Goal: Transaction & Acquisition: Book appointment/travel/reservation

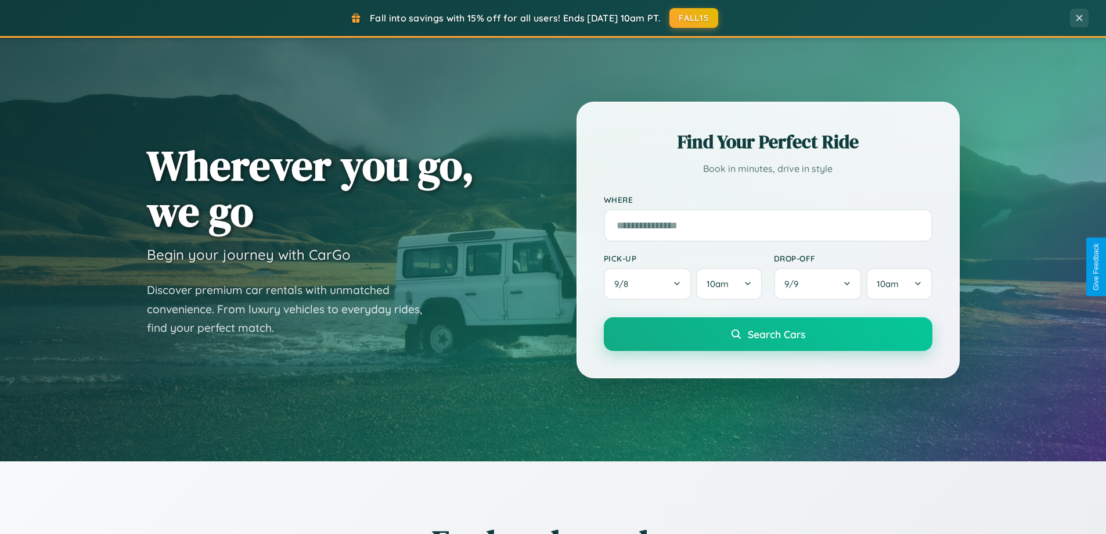
scroll to position [1866, 0]
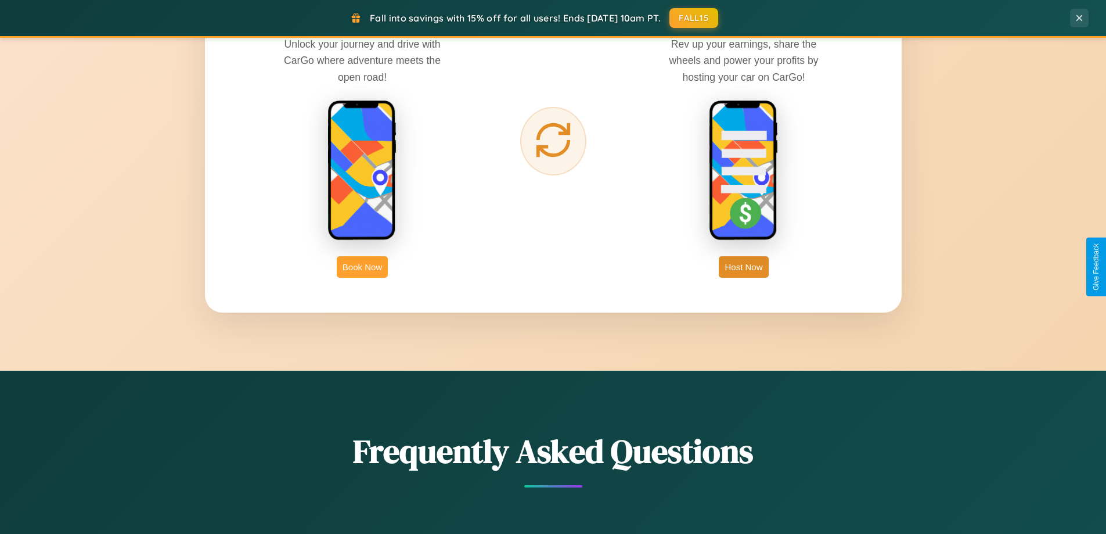
click at [362, 267] on button "Book Now" at bounding box center [362, 266] width 51 height 21
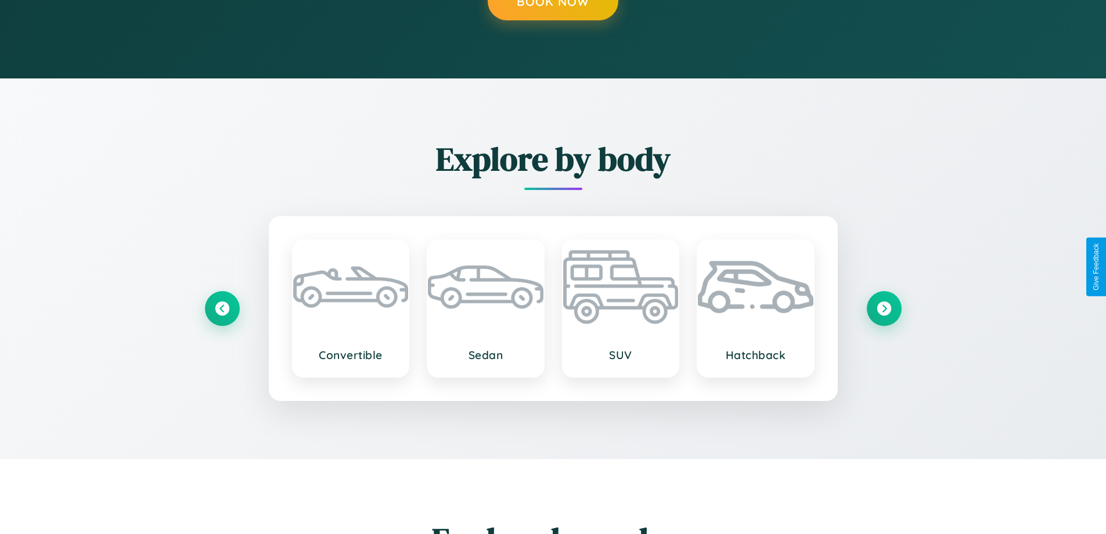
scroll to position [1178, 0]
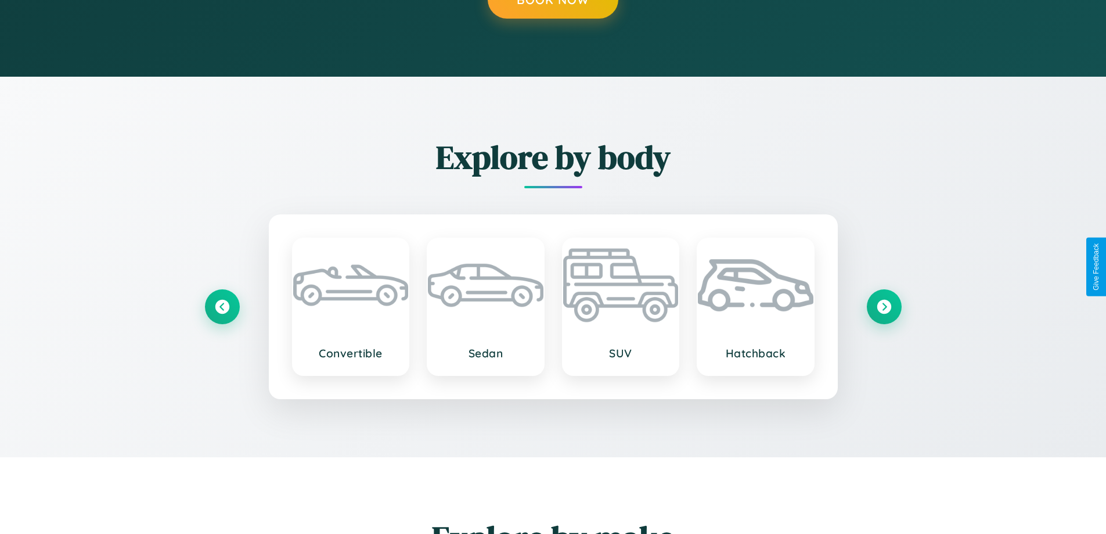
type input "*******"
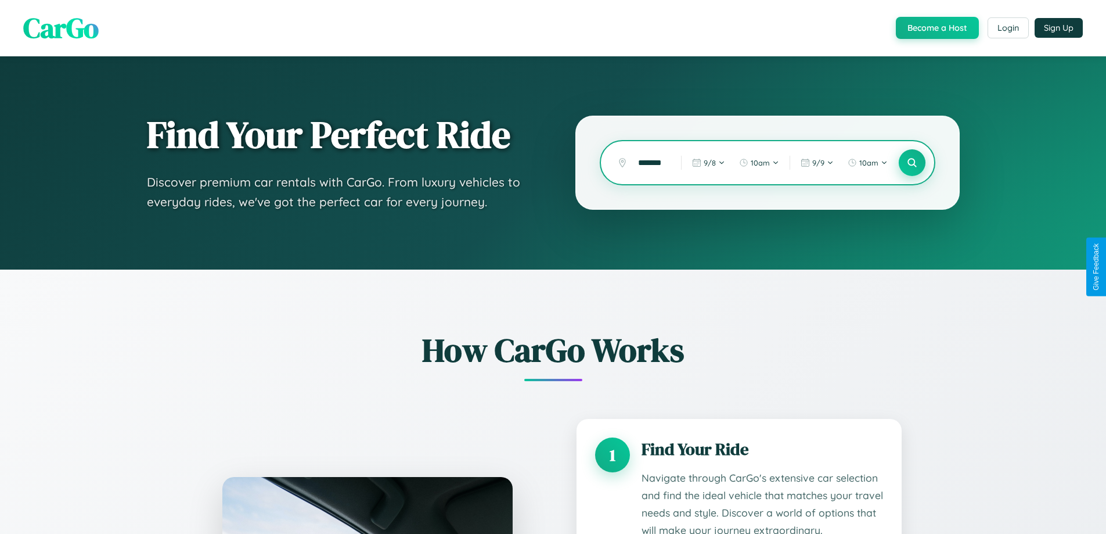
scroll to position [0, 0]
click at [912, 163] on icon at bounding box center [912, 162] width 11 height 11
